Goal: Information Seeking & Learning: Learn about a topic

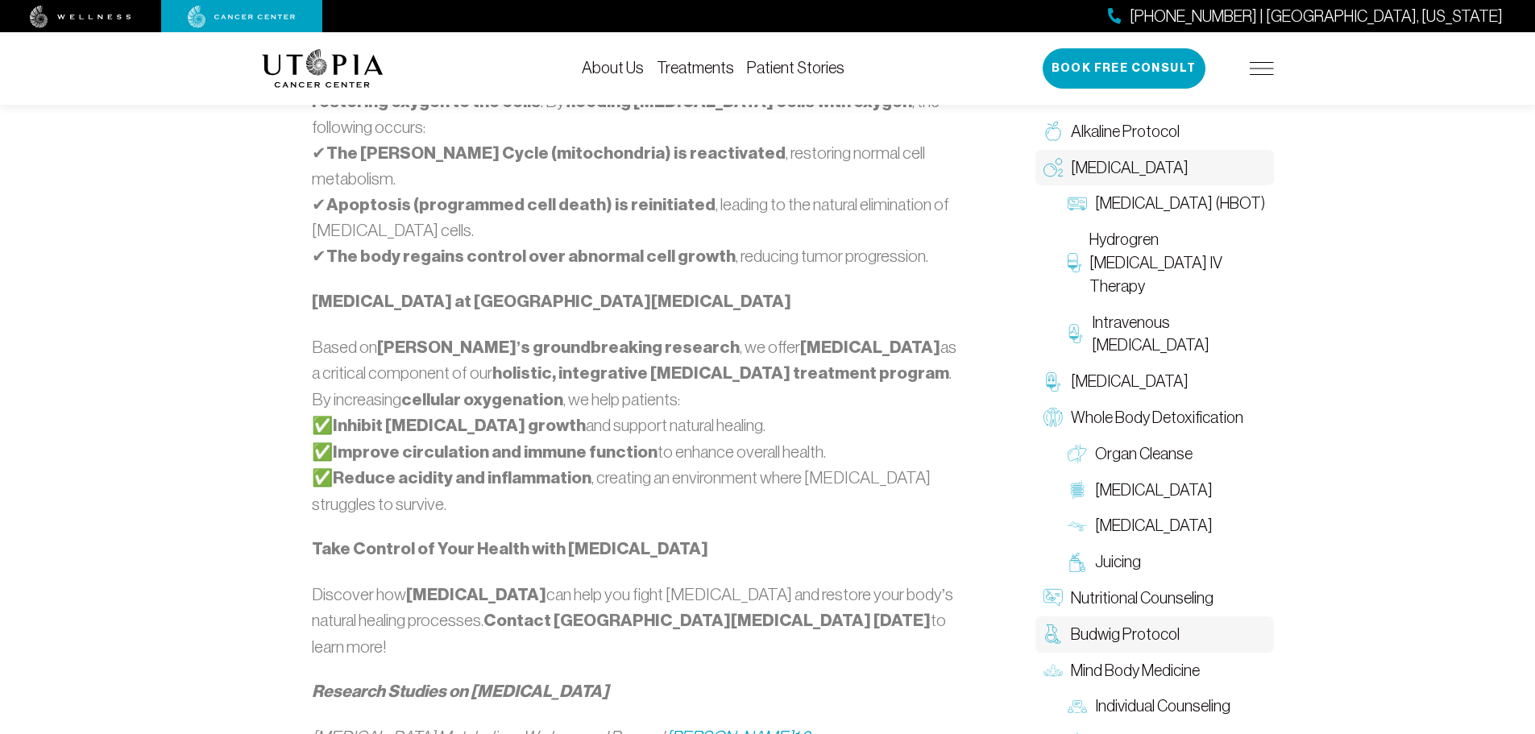
scroll to position [1289, 0]
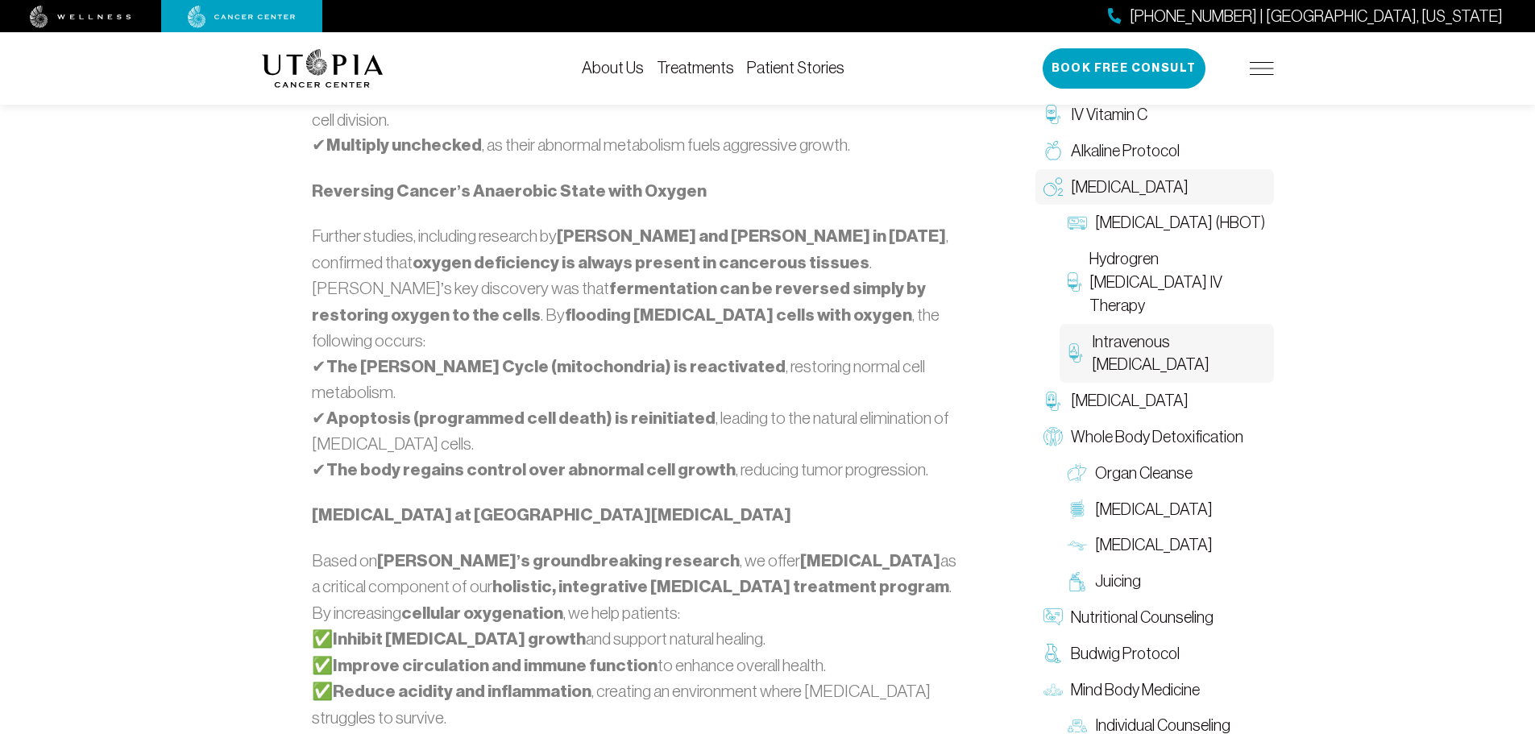
click at [1134, 337] on span "Intravenous [MEDICAL_DATA]" at bounding box center [1178, 353] width 173 height 47
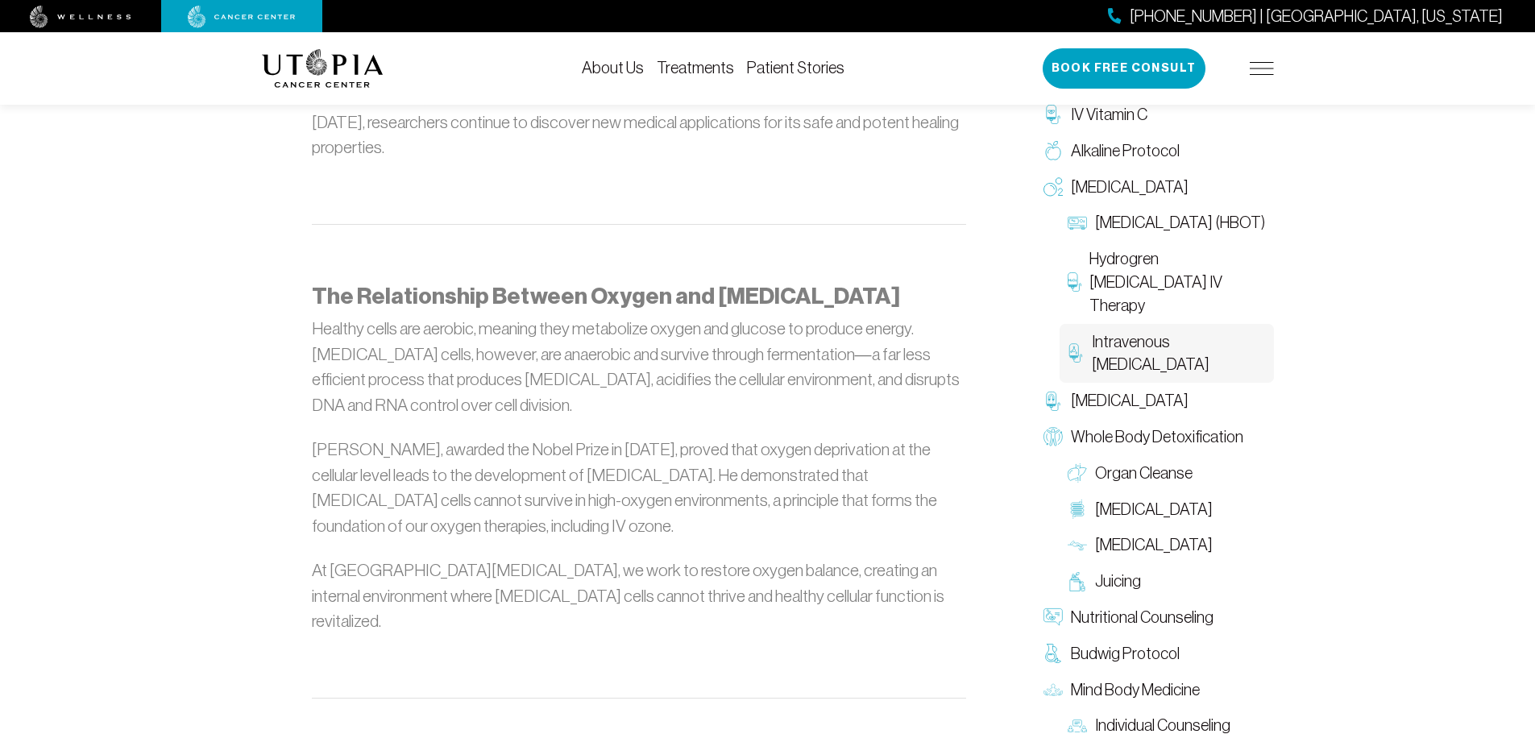
scroll to position [1531, 0]
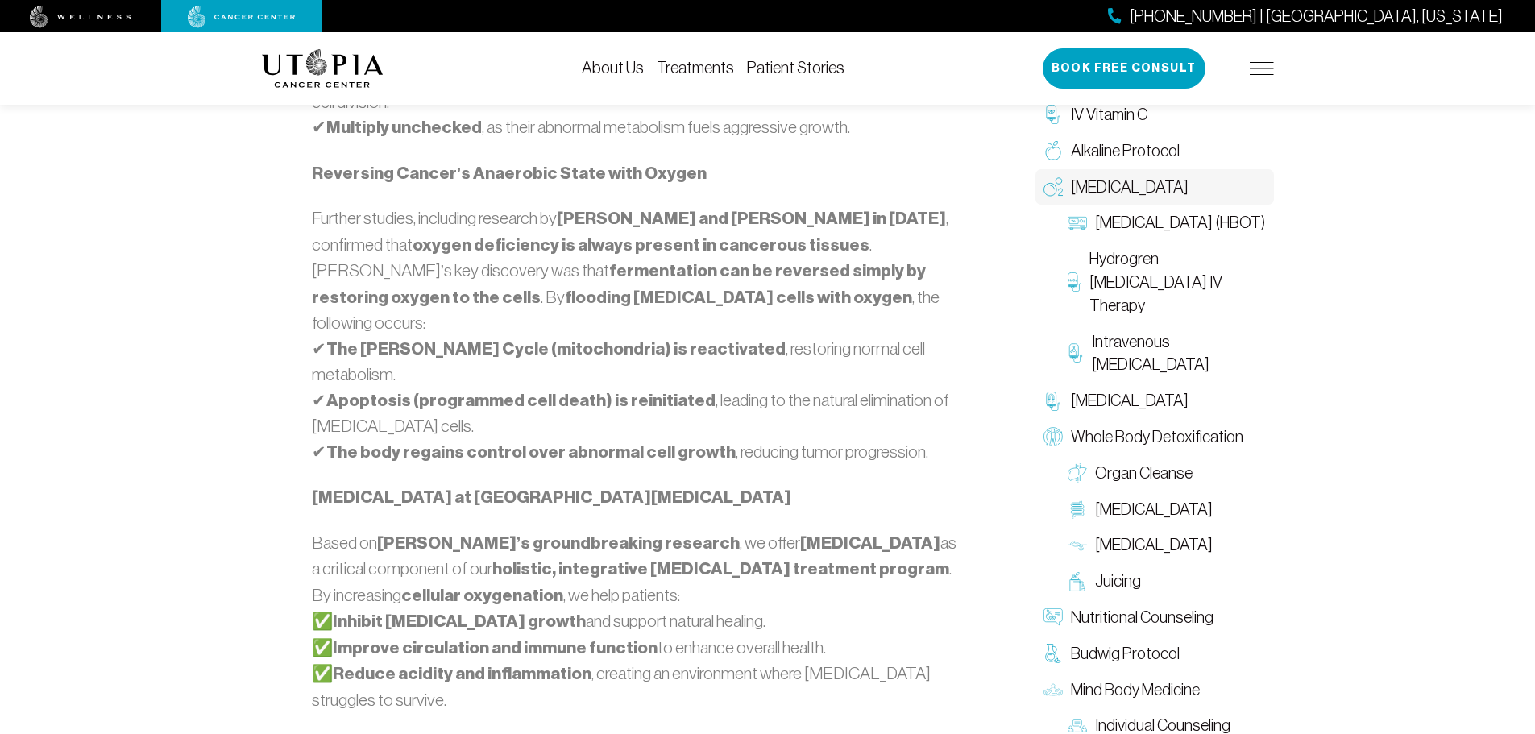
scroll to position [1289, 0]
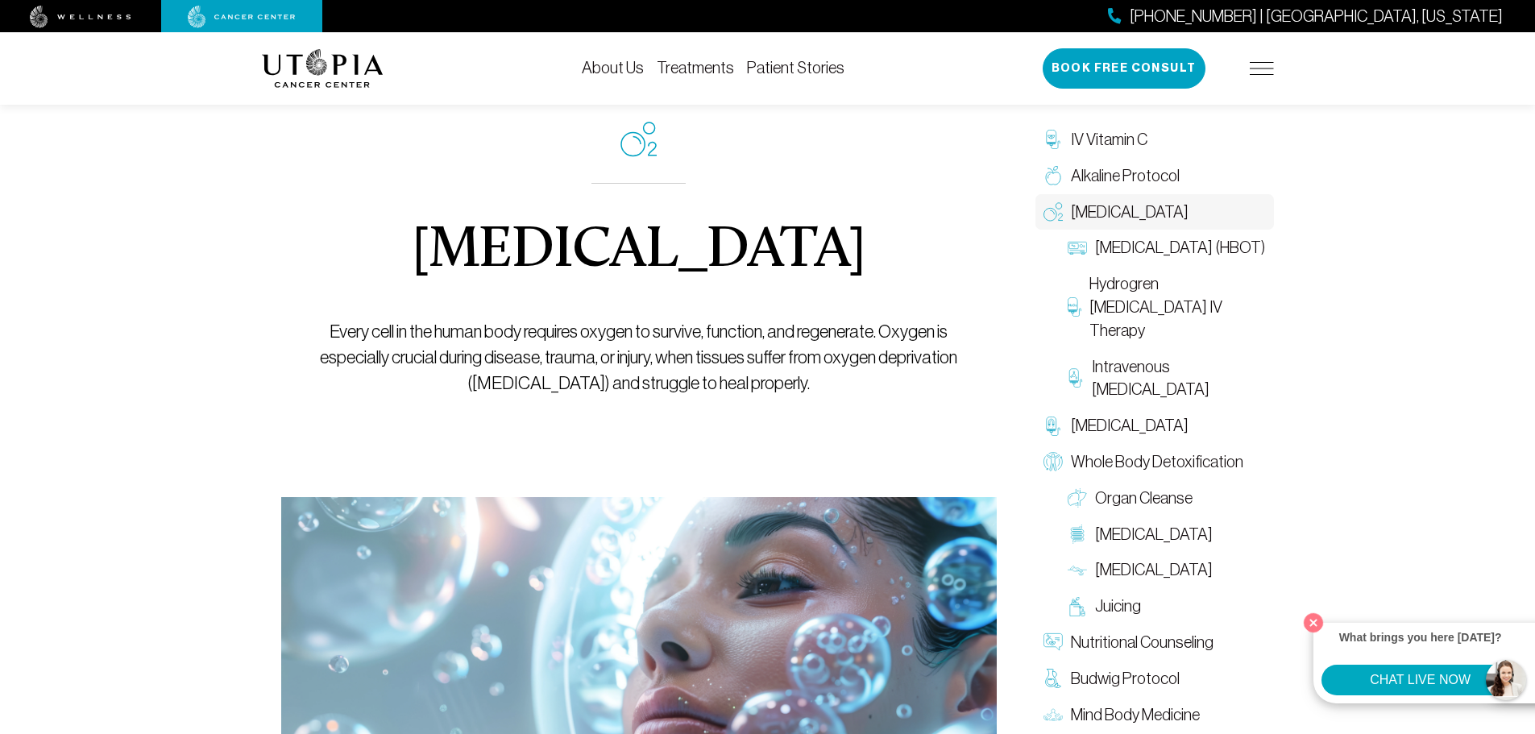
scroll to position [81, 0]
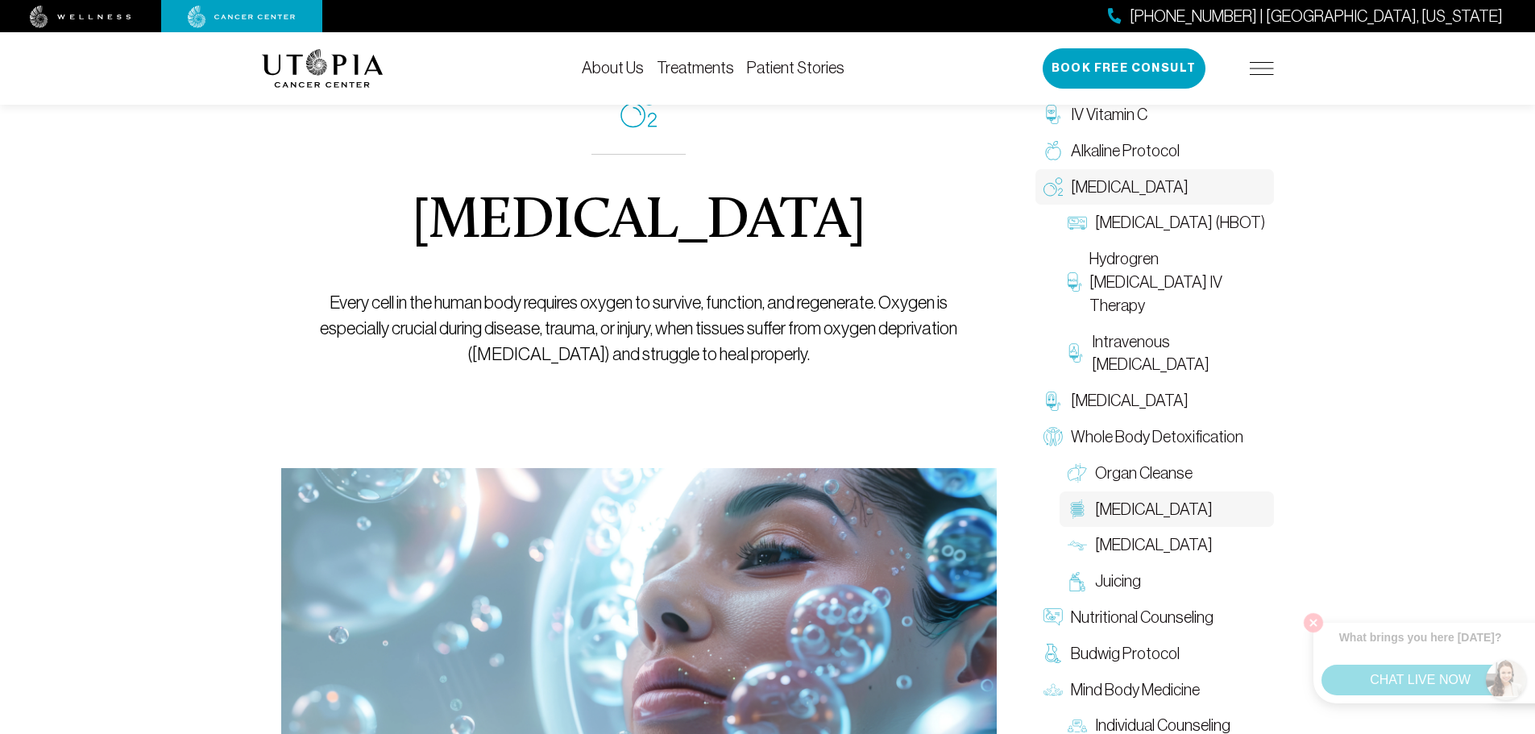
click at [1163, 505] on span "[MEDICAL_DATA]" at bounding box center [1154, 509] width 118 height 23
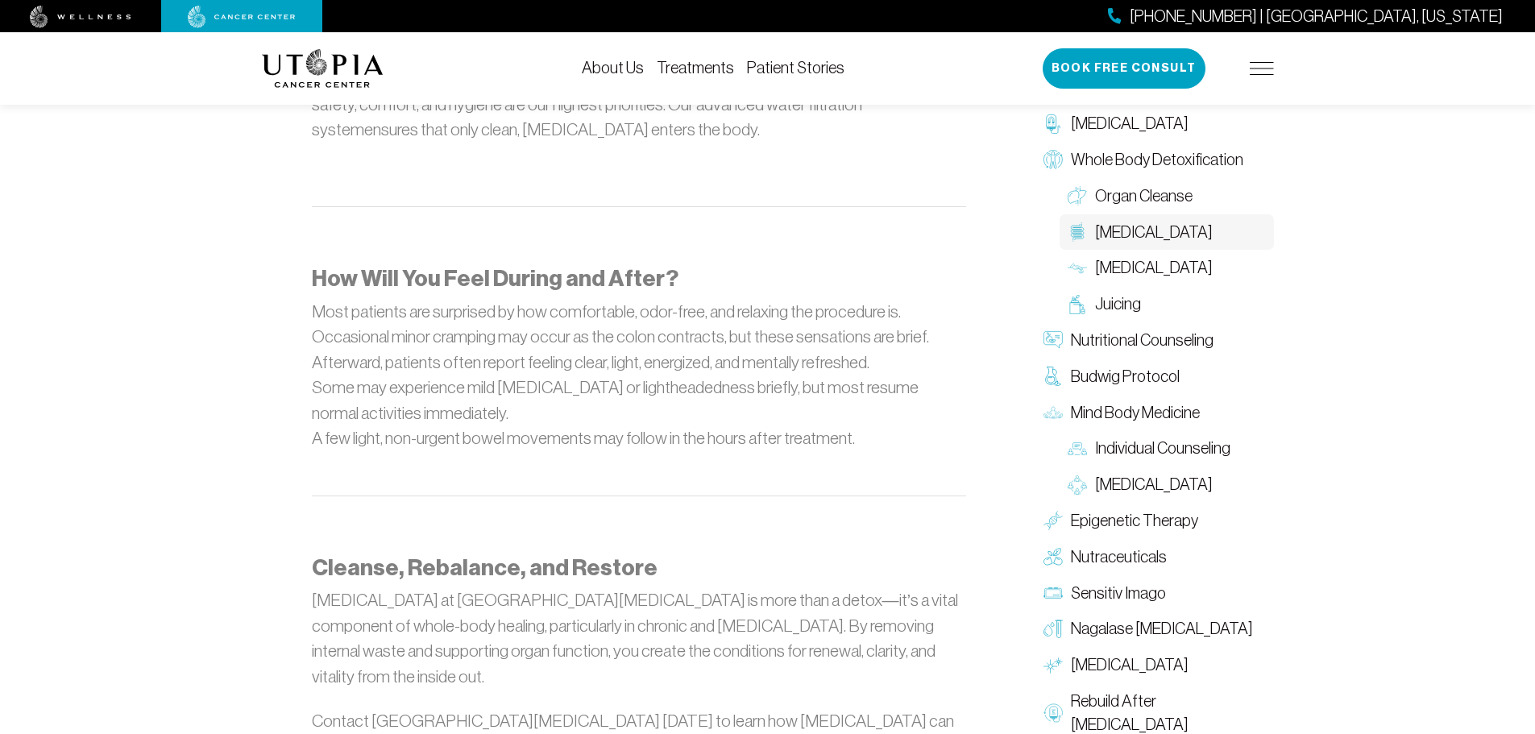
scroll to position [1692, 0]
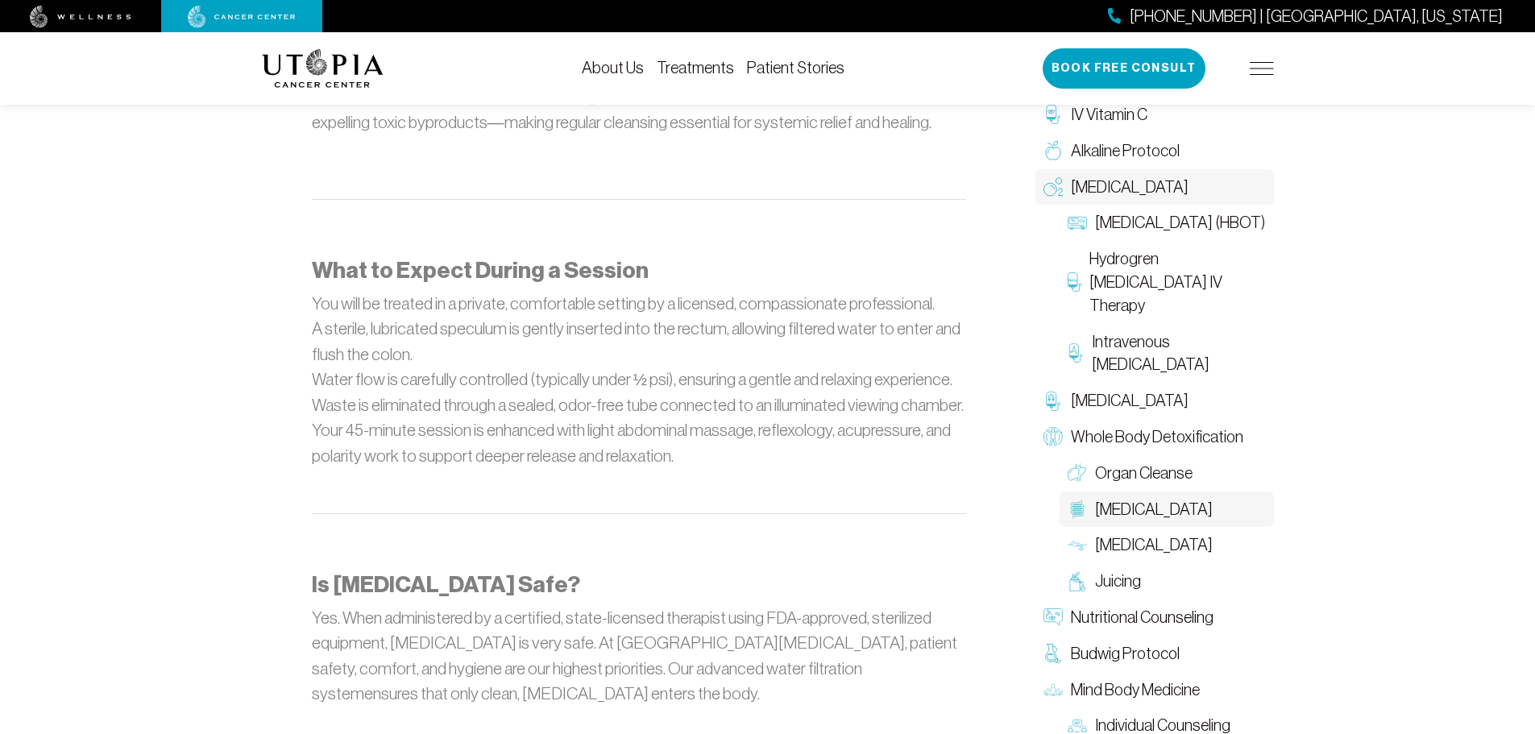
click at [1111, 184] on span "[MEDICAL_DATA]" at bounding box center [1130, 187] width 118 height 23
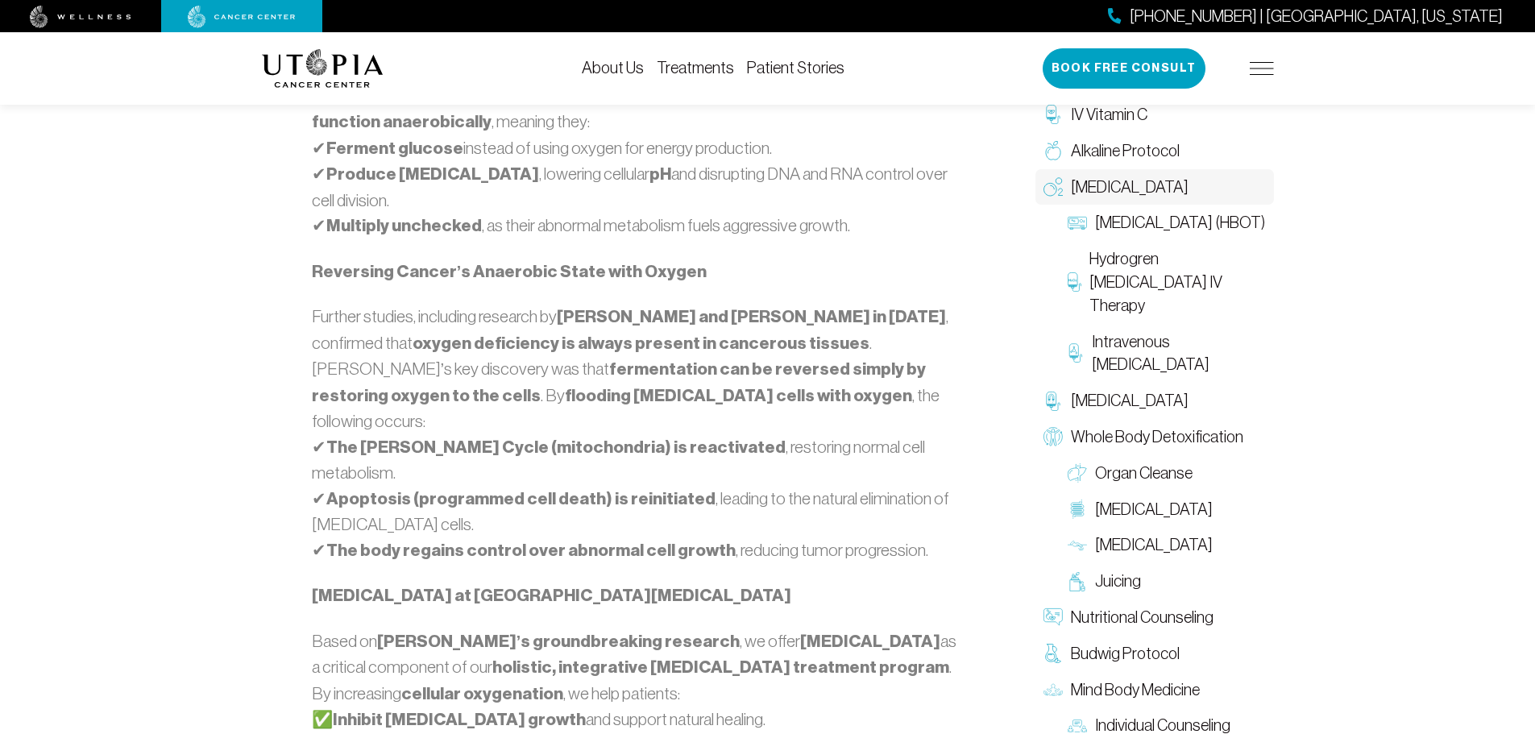
scroll to position [1531, 0]
